Goal: Complete application form

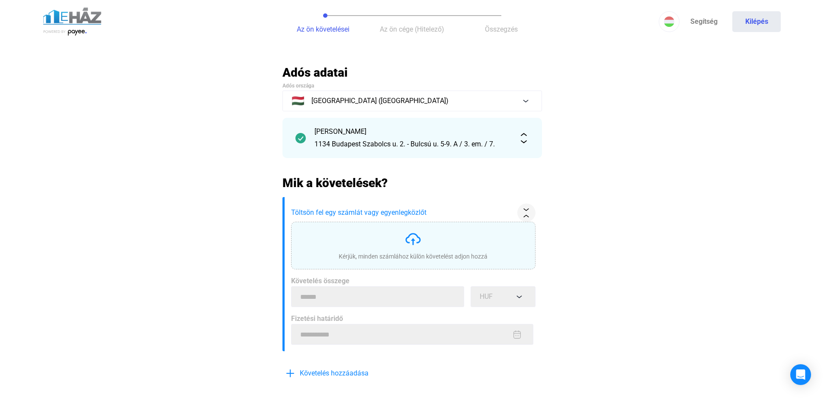
click at [523, 140] on img at bounding box center [524, 138] width 10 height 10
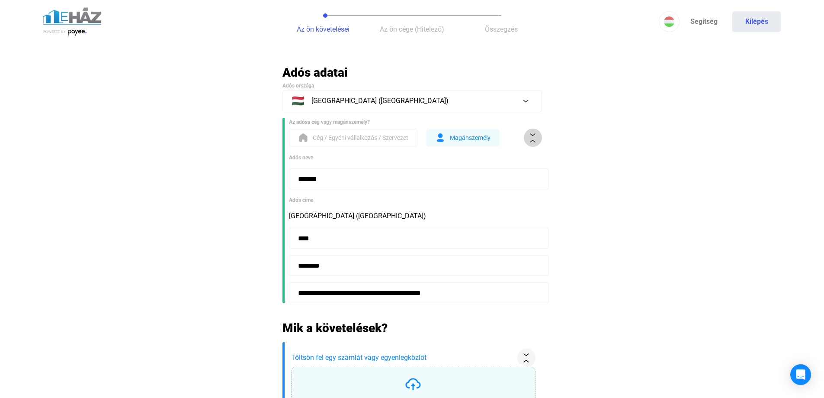
click at [536, 136] on img at bounding box center [532, 137] width 9 height 9
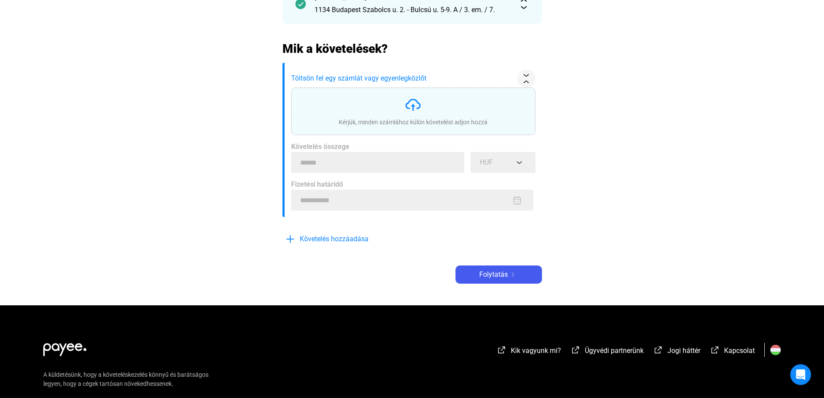
scroll to position [87, 0]
